Goal: Communication & Community: Answer question/provide support

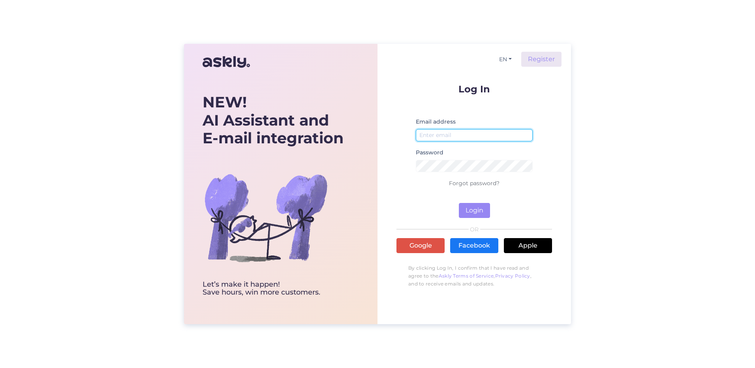
click at [479, 132] on input "email" at bounding box center [474, 135] width 117 height 12
type input "[EMAIL_ADDRESS][DOMAIN_NAME]"
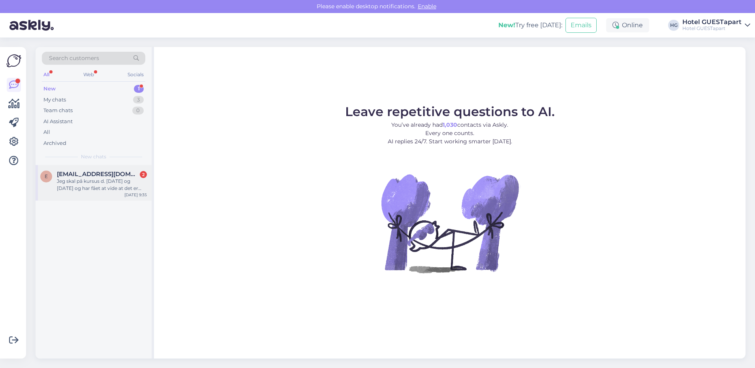
drag, startPoint x: 88, startPoint y: 182, endPoint x: 101, endPoint y: 182, distance: 13.0
click at [88, 182] on div "Jeg skal på kursus d. [DATE] og [DATE] og har fået at vide at det er muligt at …" at bounding box center [102, 185] width 90 height 14
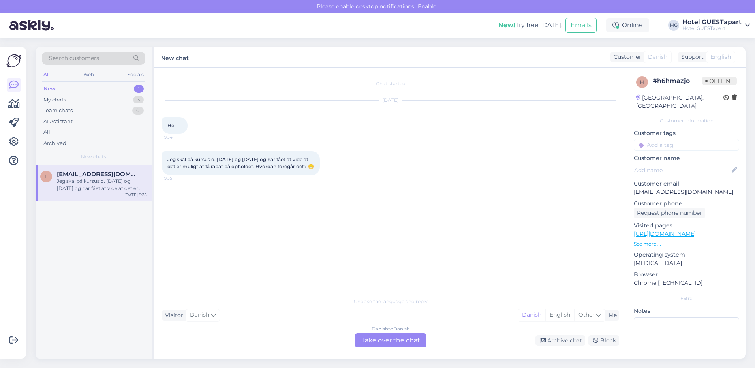
click at [370, 336] on div "Danish to Danish Take over the chat" at bounding box center [390, 340] width 71 height 14
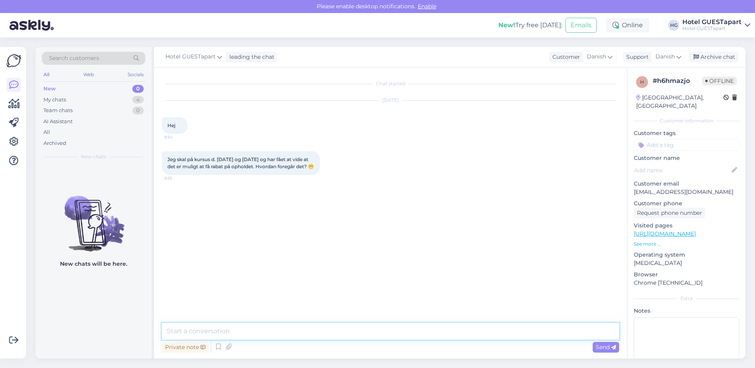
click at [214, 334] on textarea at bounding box center [390, 331] width 457 height 17
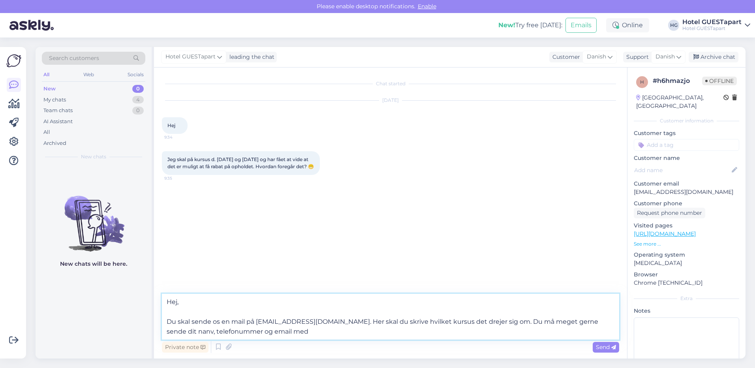
click at [604, 320] on textarea "Hej, Du skal sende os en mail på [EMAIL_ADDRESS][DOMAIN_NAME]. Her skal du skri…" at bounding box center [390, 317] width 457 height 46
click at [272, 337] on textarea "Hej, Du skal sende os en mail på [EMAIL_ADDRESS][DOMAIN_NAME]. Her skal du skri…" at bounding box center [390, 317] width 457 height 46
click at [569, 332] on textarea "Hej, Du skal sende os en mail på [EMAIL_ADDRESS][DOMAIN_NAME]. Her skal du skri…" at bounding box center [390, 317] width 457 height 46
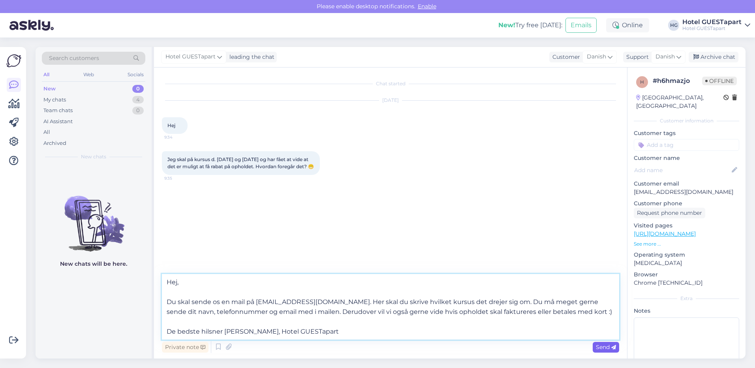
type textarea "Hej, Du skal sende os en mail på [EMAIL_ADDRESS][DOMAIN_NAME]. Her skal du skri…"
click at [595, 345] on div "Send" at bounding box center [606, 347] width 26 height 11
